Goal: Task Accomplishment & Management: Manage account settings

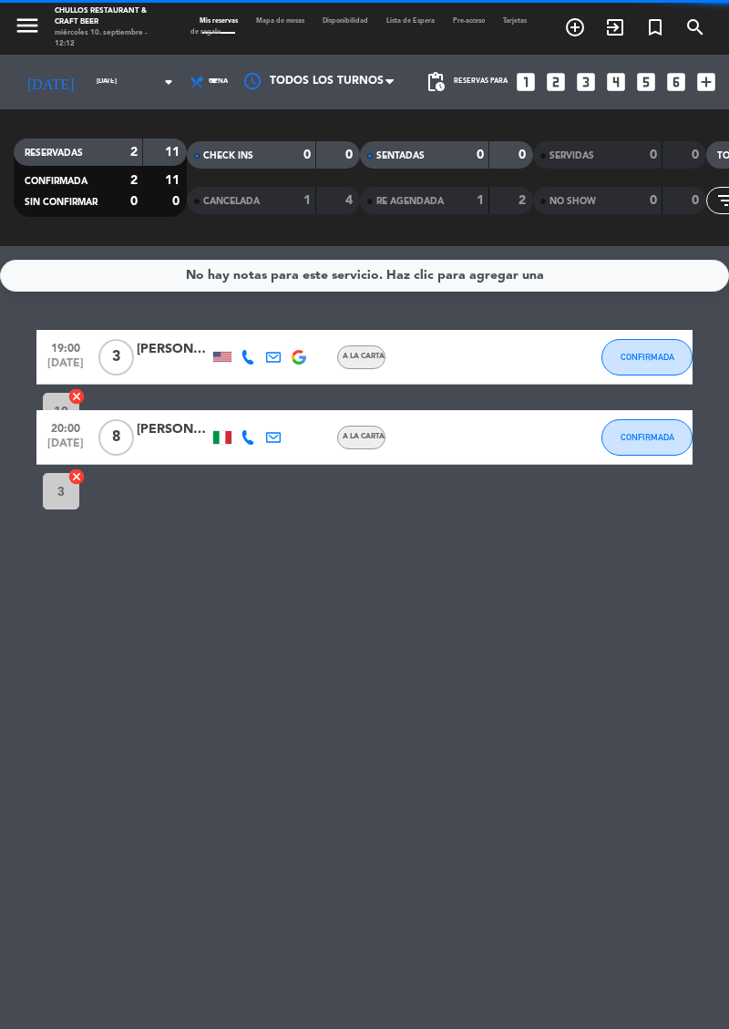
click at [229, 66] on div at bounding box center [320, 81] width 182 height 41
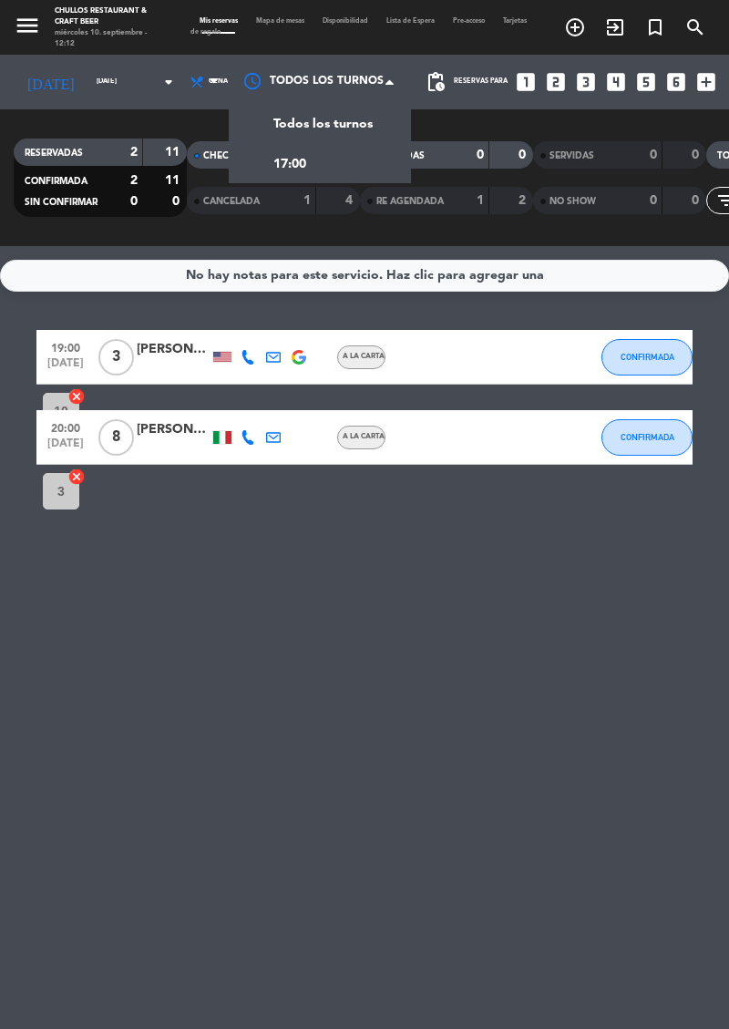
click at [328, 124] on span "Todos los turnos" at bounding box center [322, 124] width 99 height 21
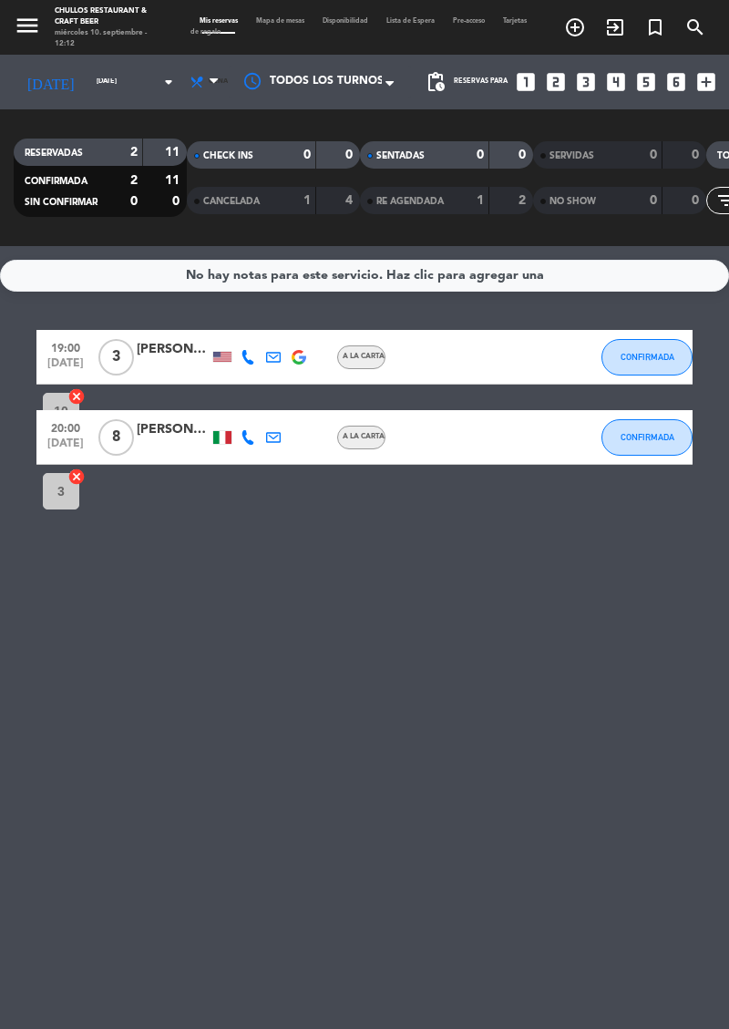
click at [184, 98] on span "Cena" at bounding box center [206, 82] width 45 height 40
click at [180, 130] on div "menu Chullos Restaurant & Craft Beer [DATE] 10. septiembre - 12:12 Mis reservas…" at bounding box center [364, 123] width 729 height 246
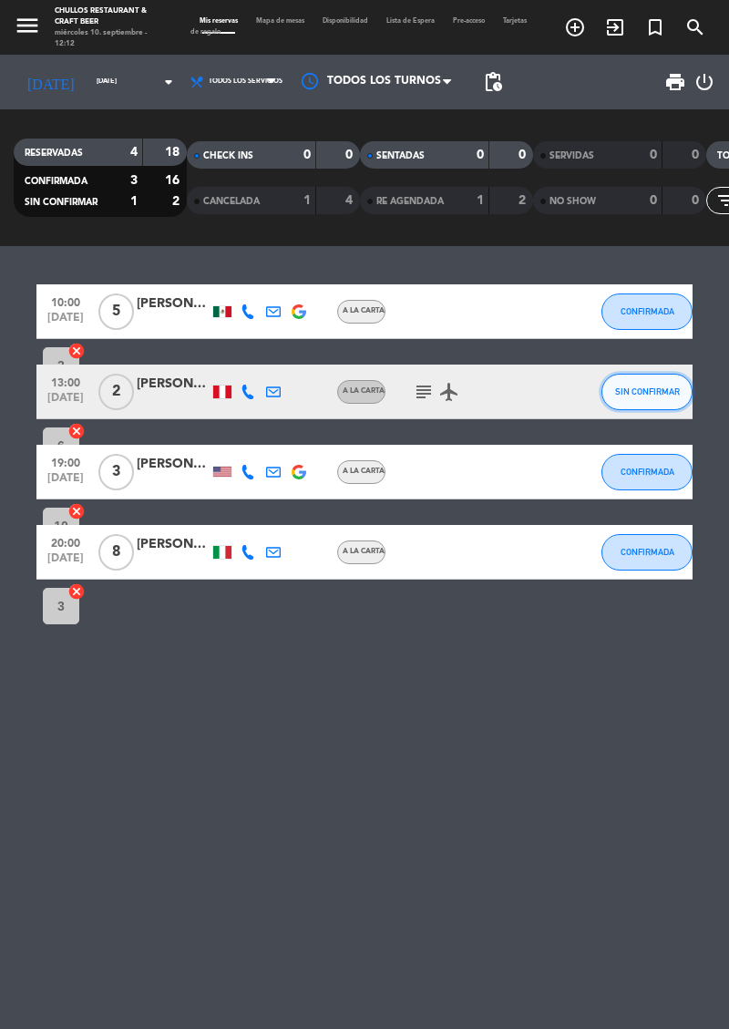
click at [641, 405] on button "SIN CONFIRMAR" at bounding box center [647, 392] width 91 height 36
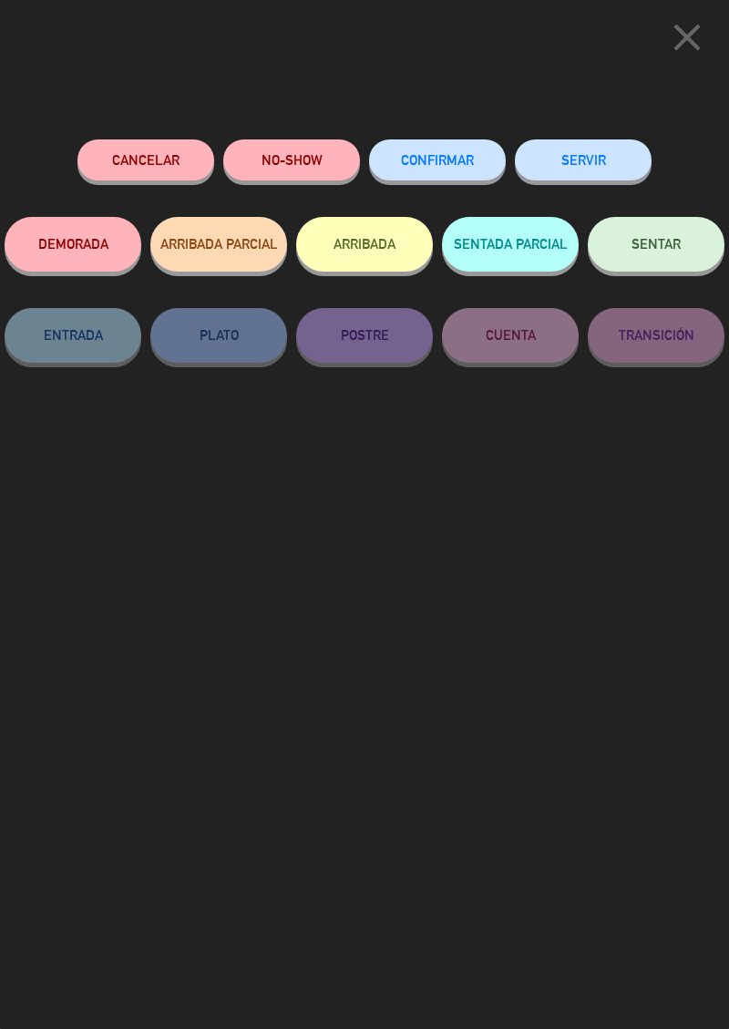
click at [444, 162] on span "CONFIRMAR" at bounding box center [437, 159] width 73 height 15
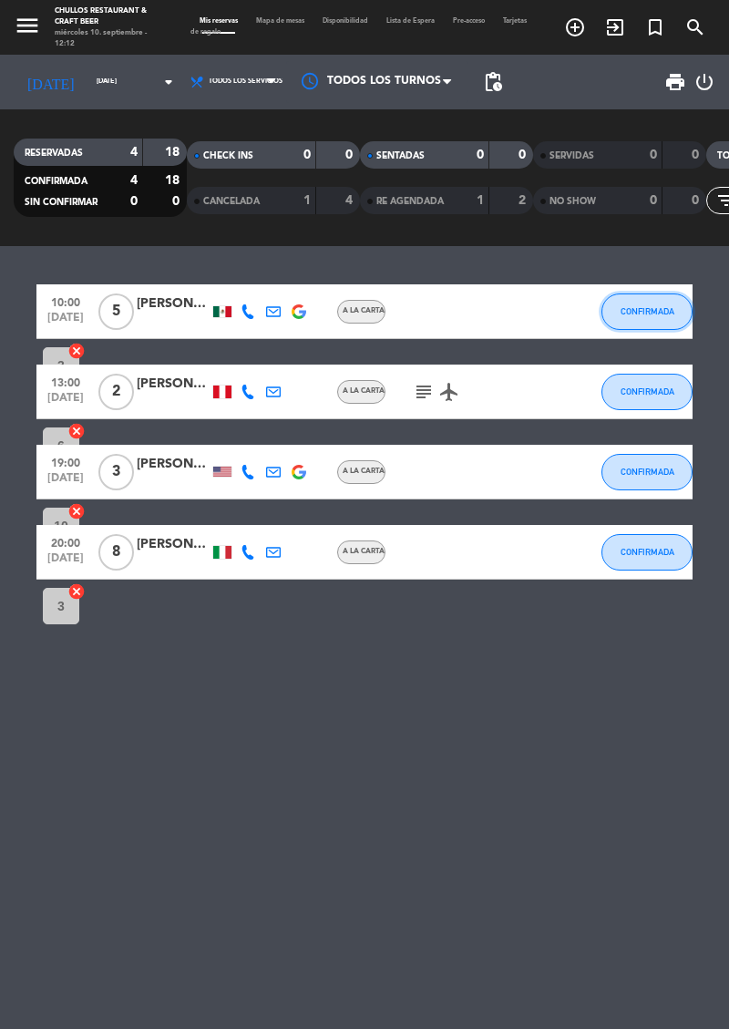
click at [649, 319] on button "CONFIRMADA" at bounding box center [647, 312] width 91 height 36
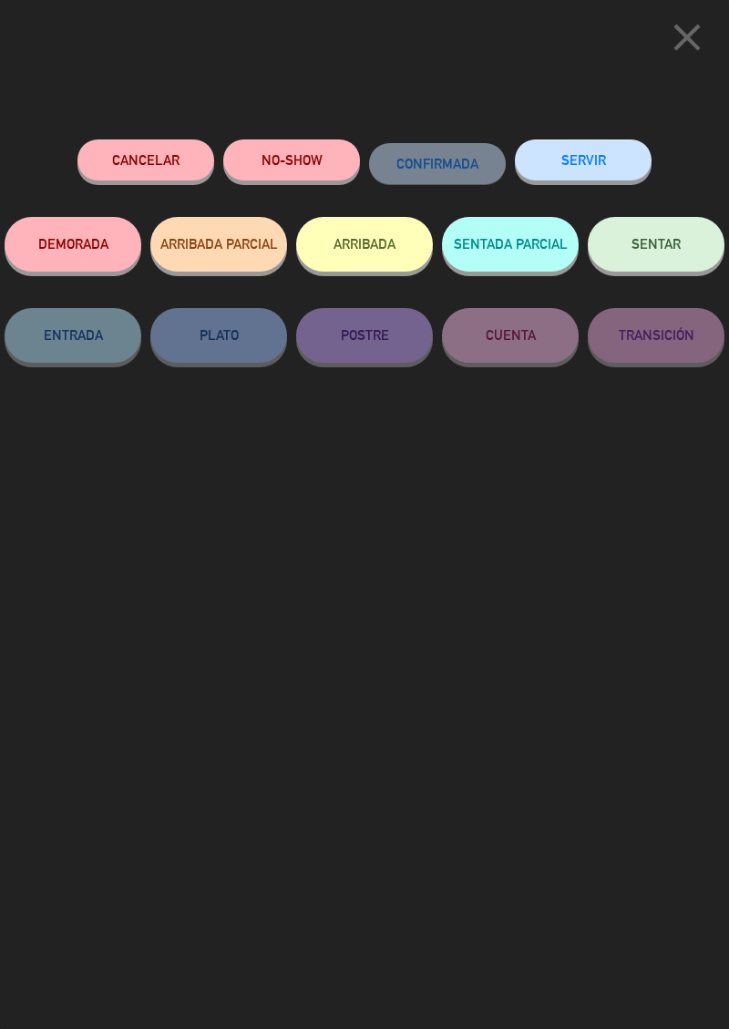
click at [294, 162] on button "NO-SHOW" at bounding box center [291, 159] width 137 height 41
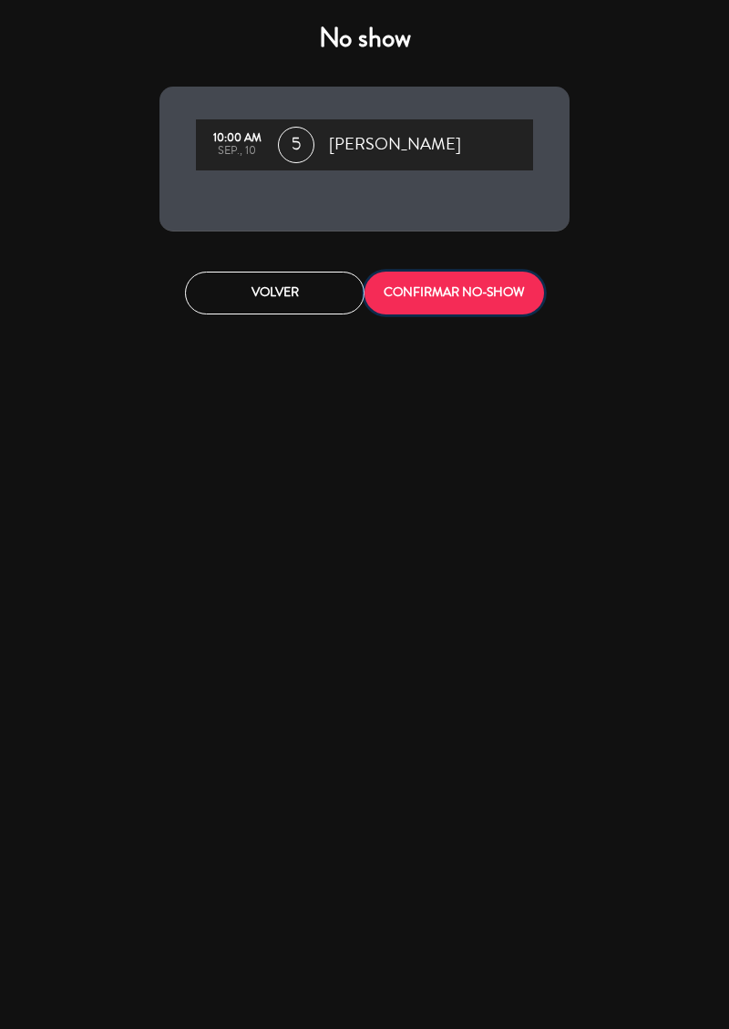
click at [494, 303] on button "CONFIRMAR NO-SHOW" at bounding box center [455, 293] width 180 height 43
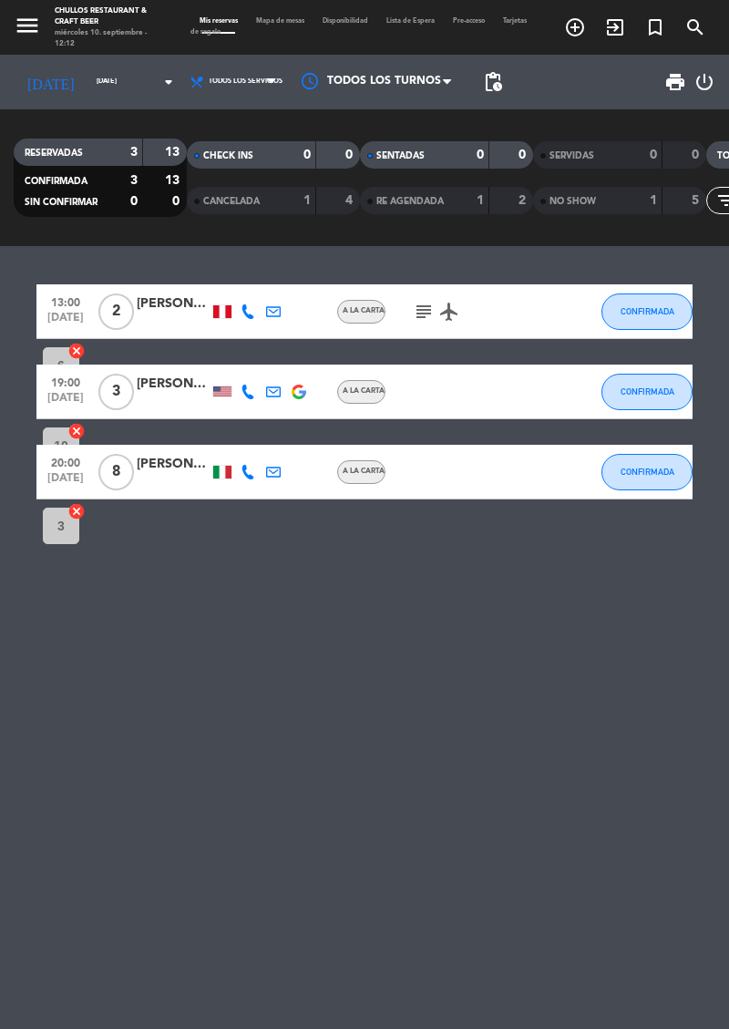
click at [430, 315] on icon "subject" at bounding box center [424, 312] width 22 height 22
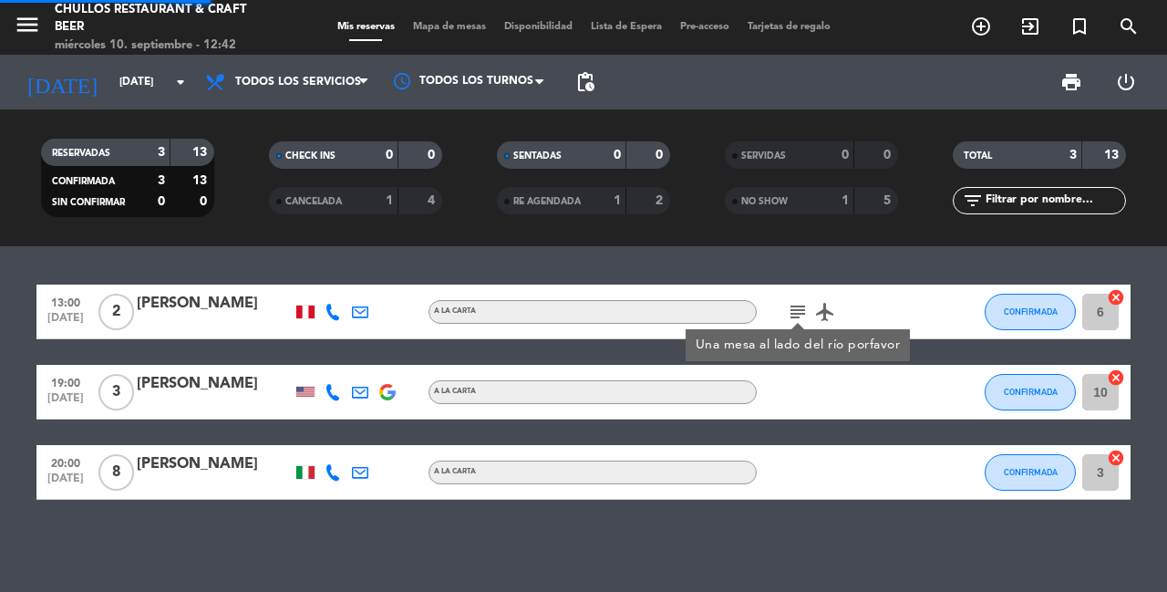
click at [6, 514] on div "13:00 [DATE] 2 [PERSON_NAME] A la carta subject Una mesa al lado del río porfav…" at bounding box center [583, 418] width 1167 height 345
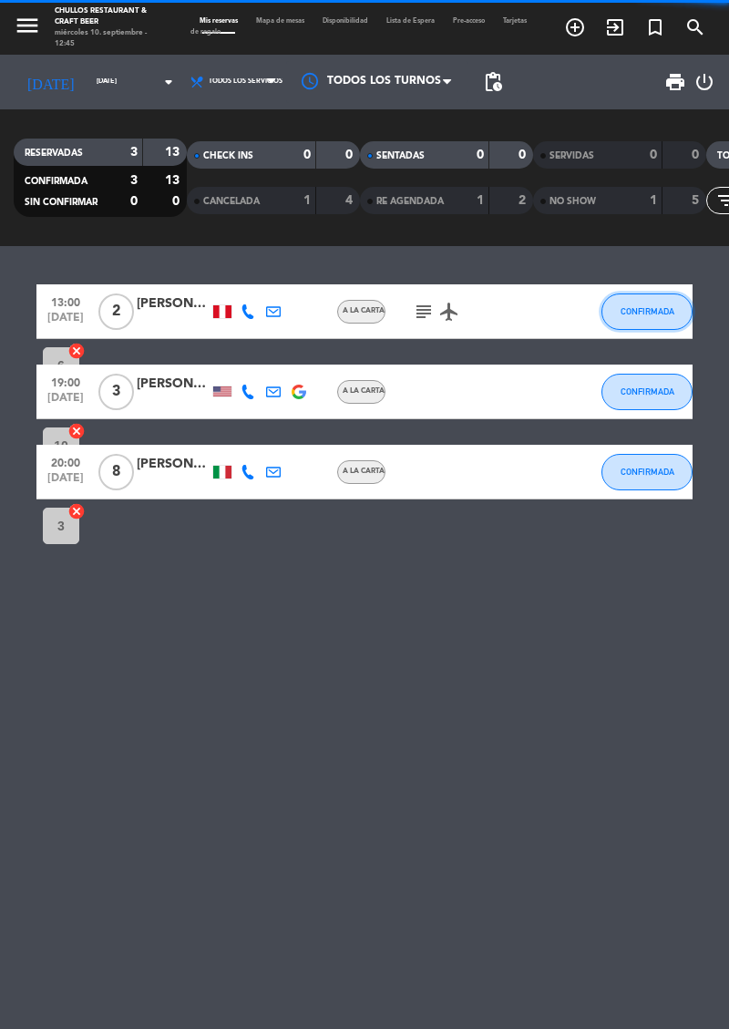
click at [652, 304] on button "CONFIRMADA" at bounding box center [647, 312] width 91 height 36
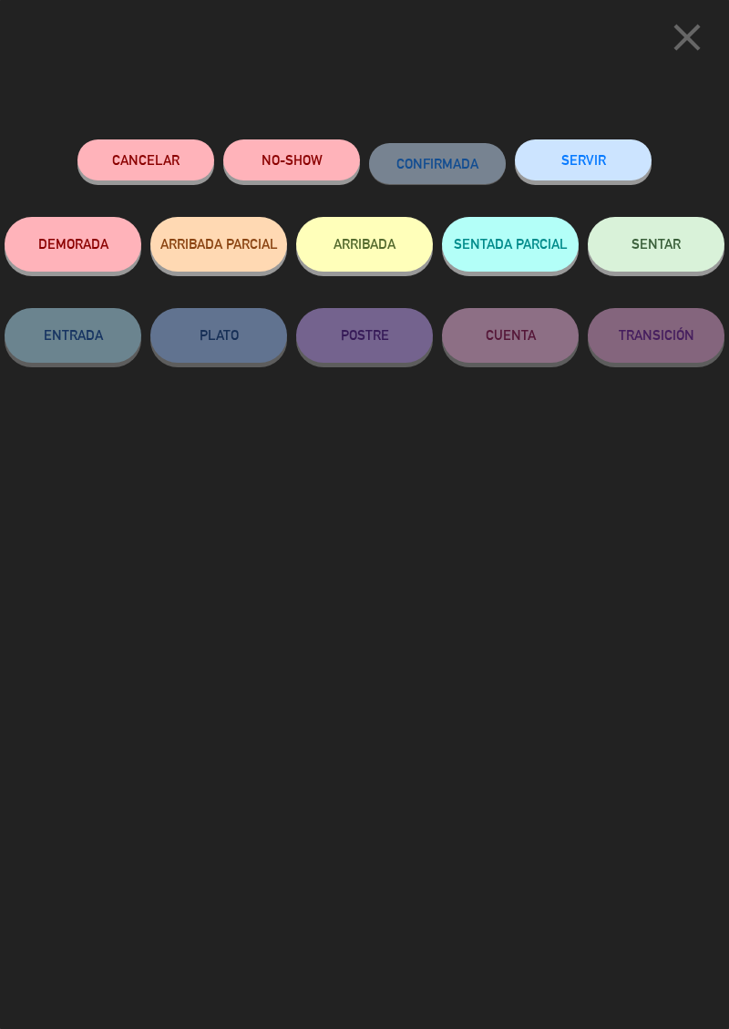
click at [673, 242] on span "SENTAR" at bounding box center [656, 243] width 49 height 15
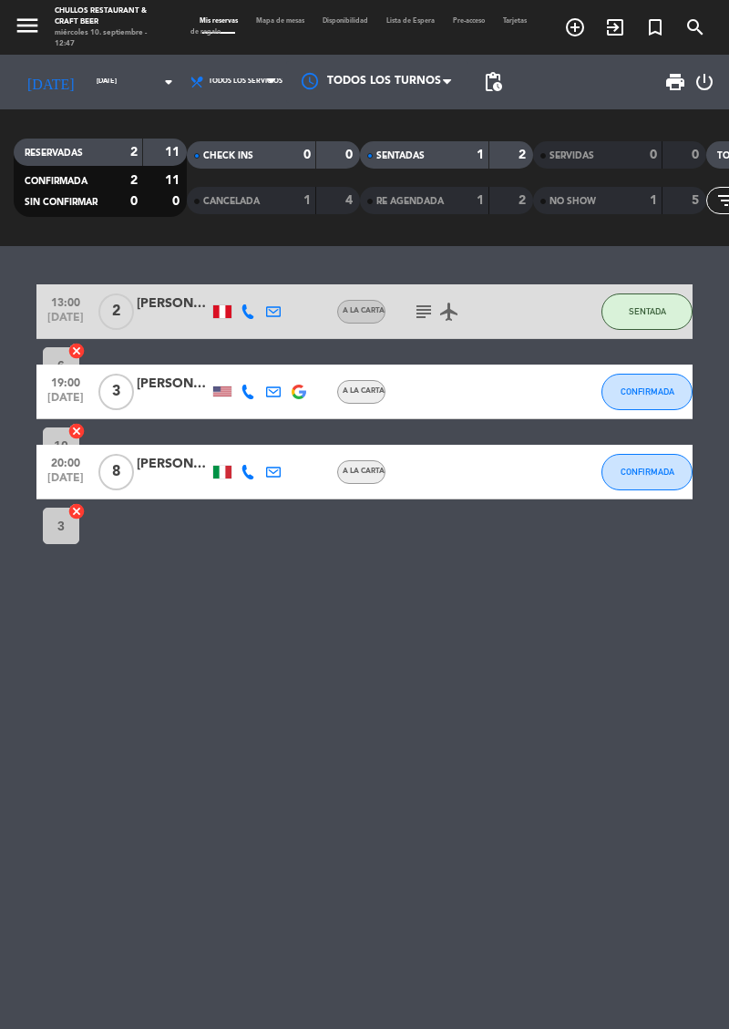
click at [428, 312] on icon "subject" at bounding box center [424, 312] width 22 height 22
